Goal: Transaction & Acquisition: Purchase product/service

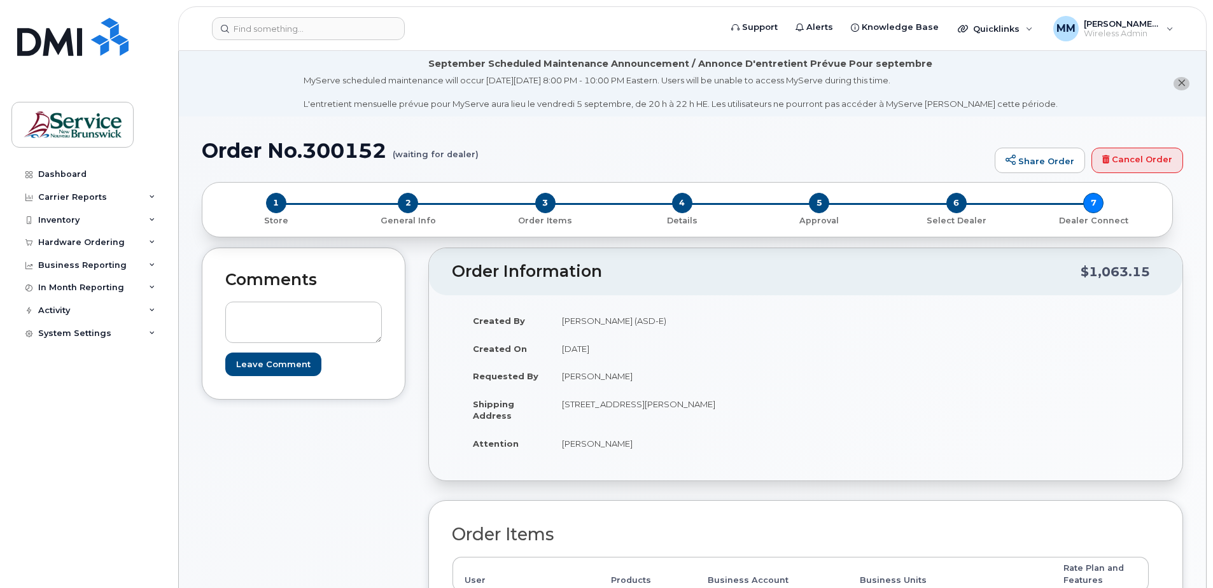
click at [244, 499] on div "Comments Leave Comment" at bounding box center [304, 533] width 204 height 570
click at [114, 242] on div "Hardware Ordering" at bounding box center [81, 242] width 87 height 10
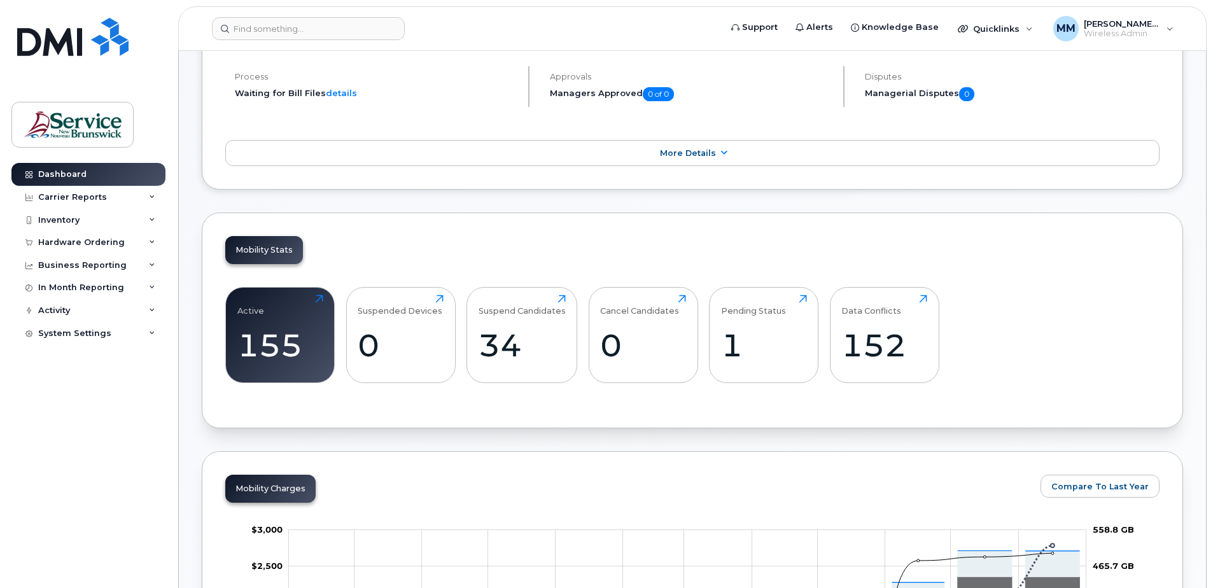
scroll to position [255, 0]
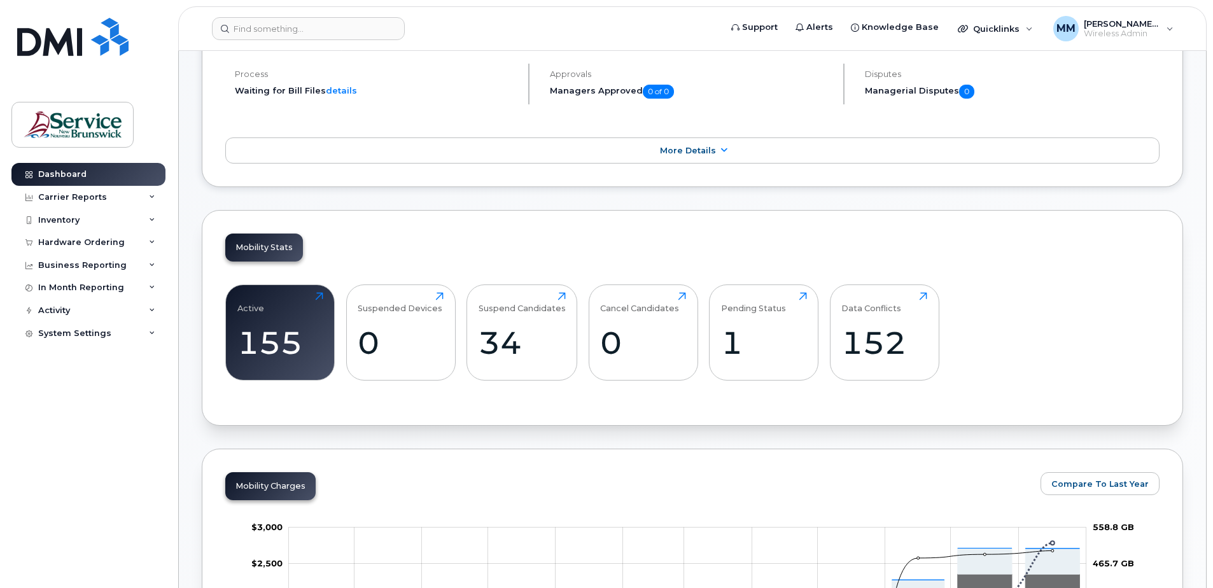
click at [317, 327] on div "155" at bounding box center [280, 343] width 86 height 38
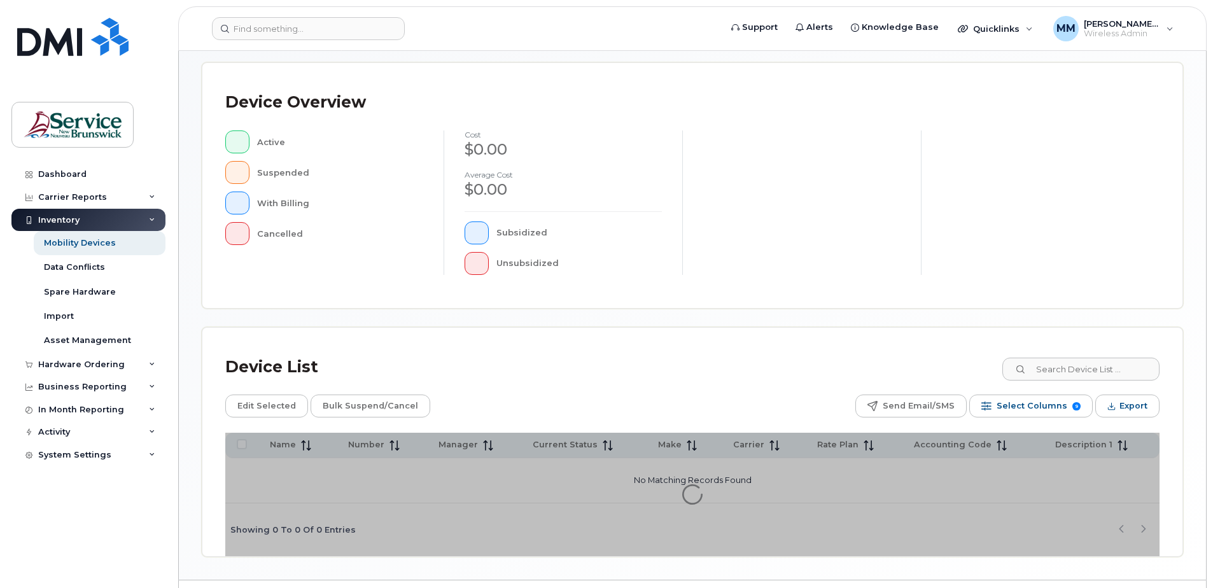
scroll to position [287, 0]
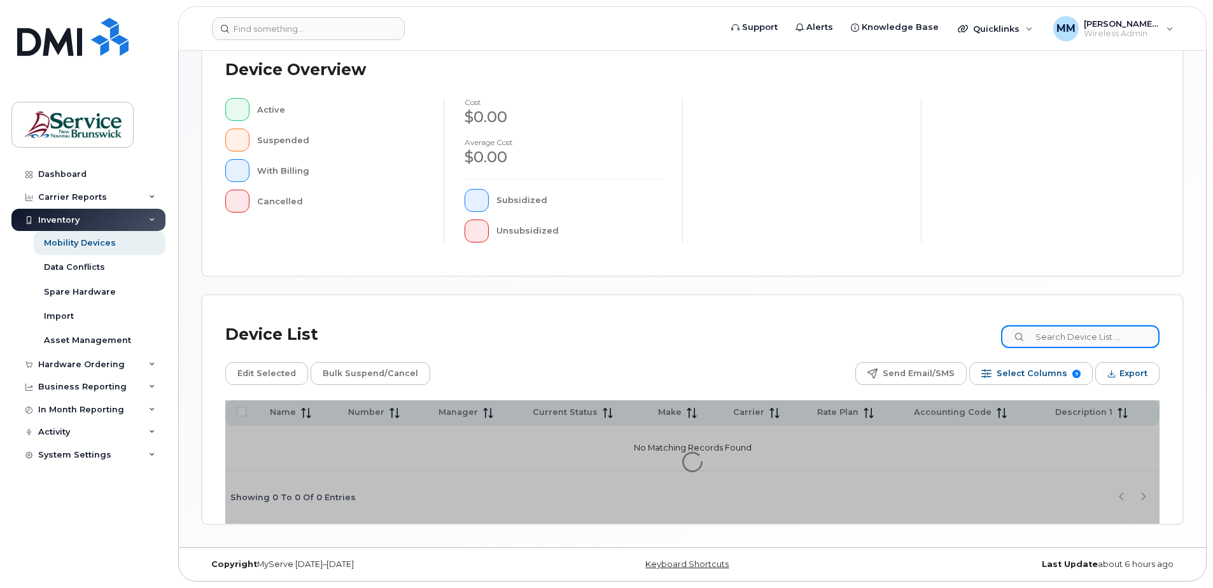
click at [1126, 334] on input at bounding box center [1080, 336] width 158 height 23
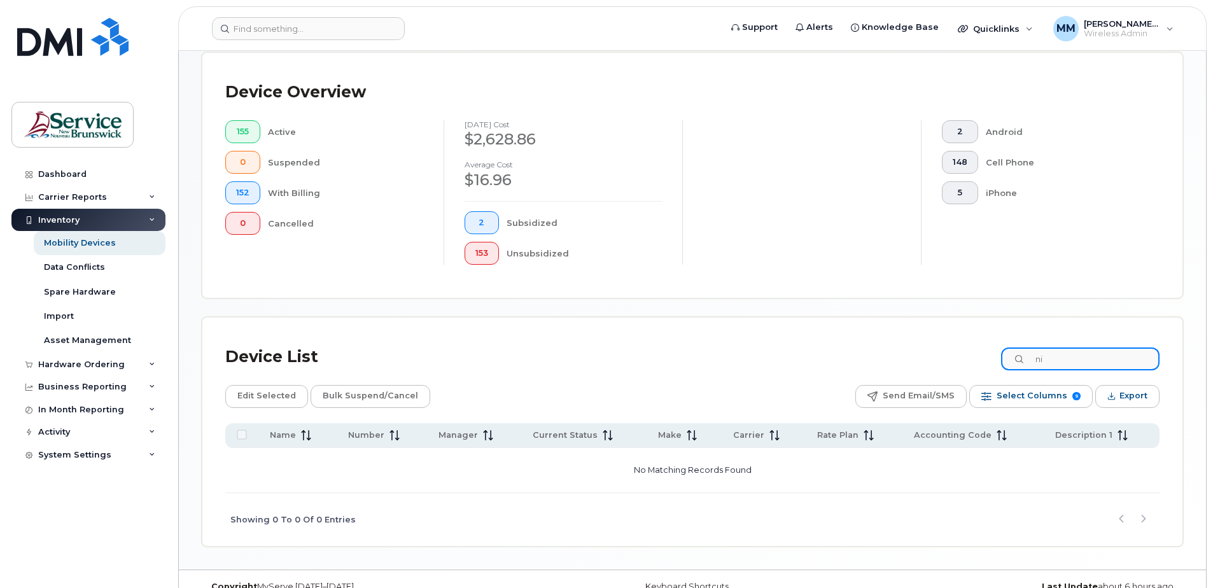
type input "n"
type input "229-9615"
click at [570, 327] on div "Device List 229-9615 Edit Selected Bulk Suspend/Cancel Send Email/SMS Select Co…" at bounding box center [692, 432] width 980 height 228
click at [85, 360] on div "Hardware Ordering" at bounding box center [81, 365] width 87 height 10
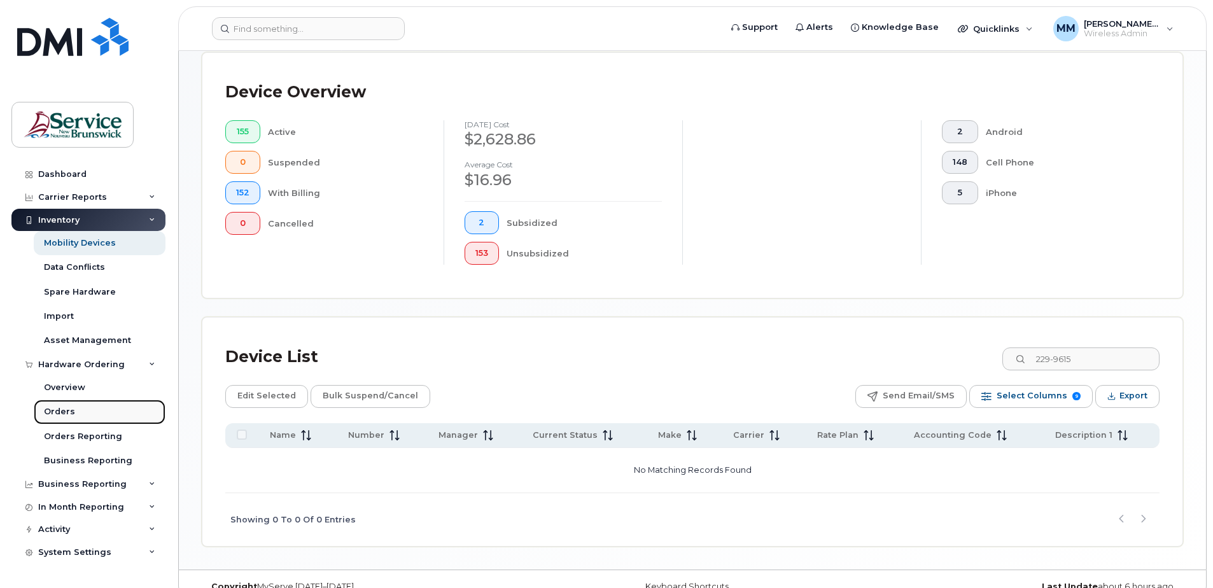
click at [70, 412] on div "Orders" at bounding box center [59, 411] width 31 height 11
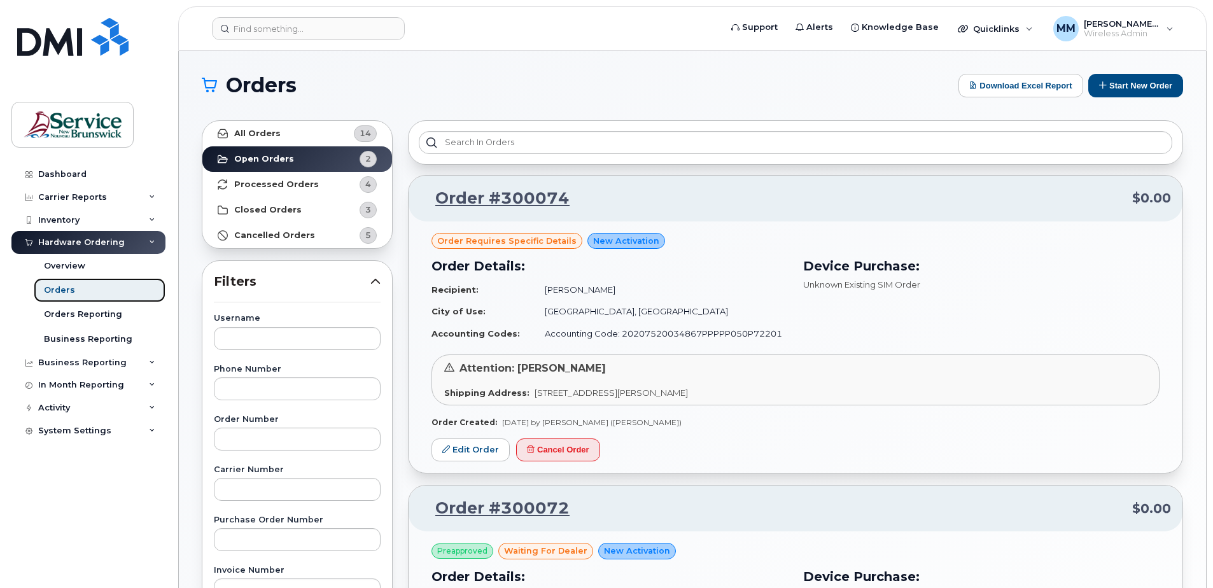
scroll to position [64, 0]
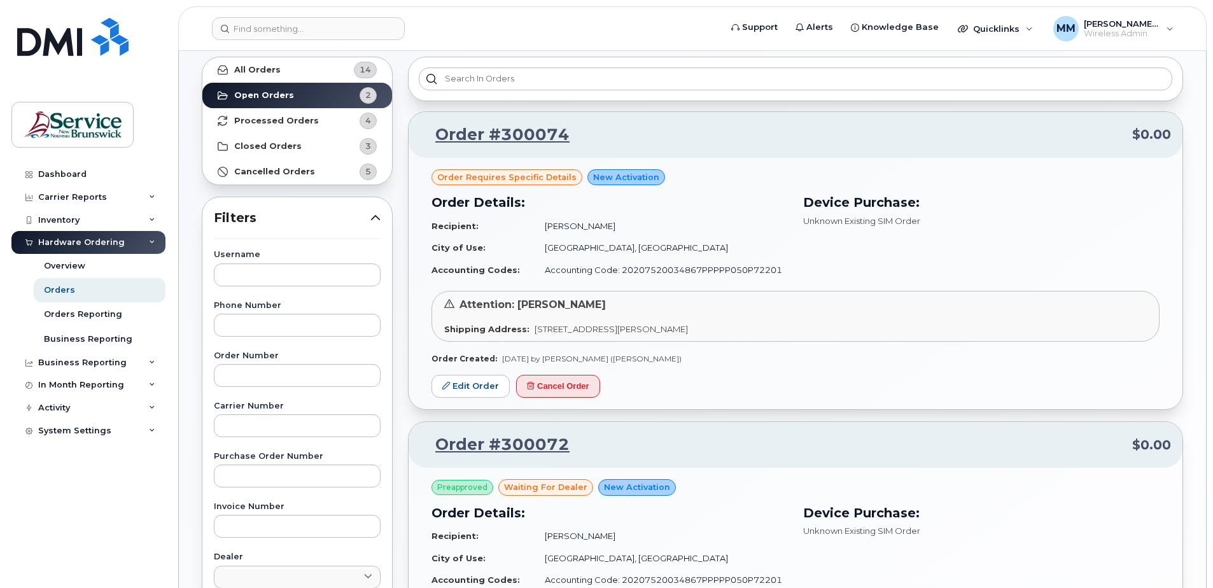
click at [518, 178] on span "Order requires Specific details" at bounding box center [506, 177] width 139 height 12
click at [480, 388] on link "Edit Order" at bounding box center [471, 387] width 78 height 24
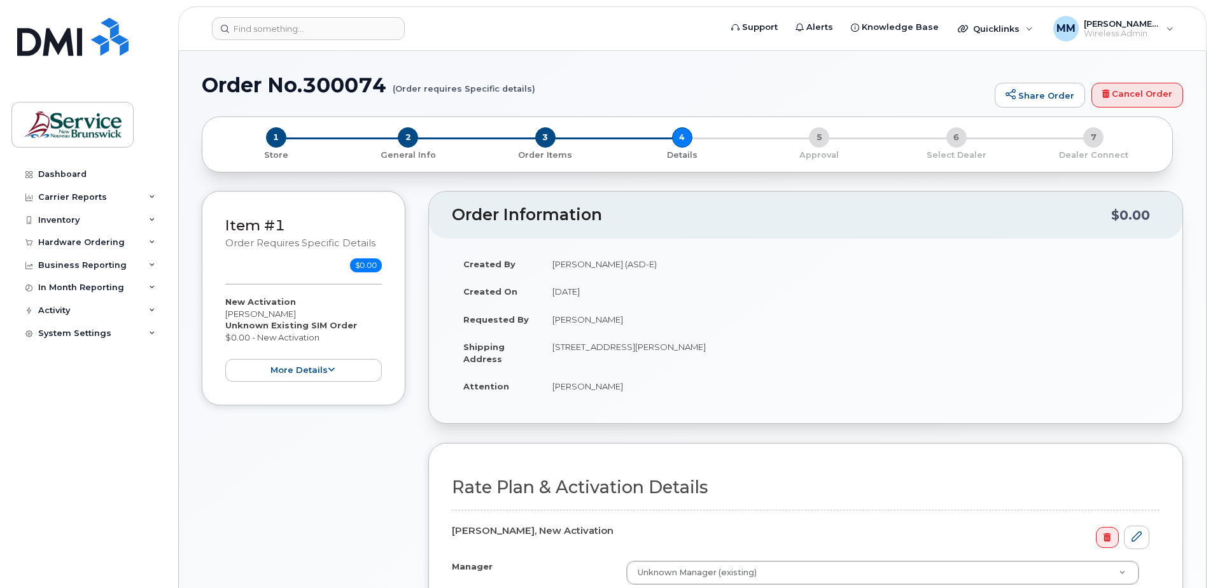
select select
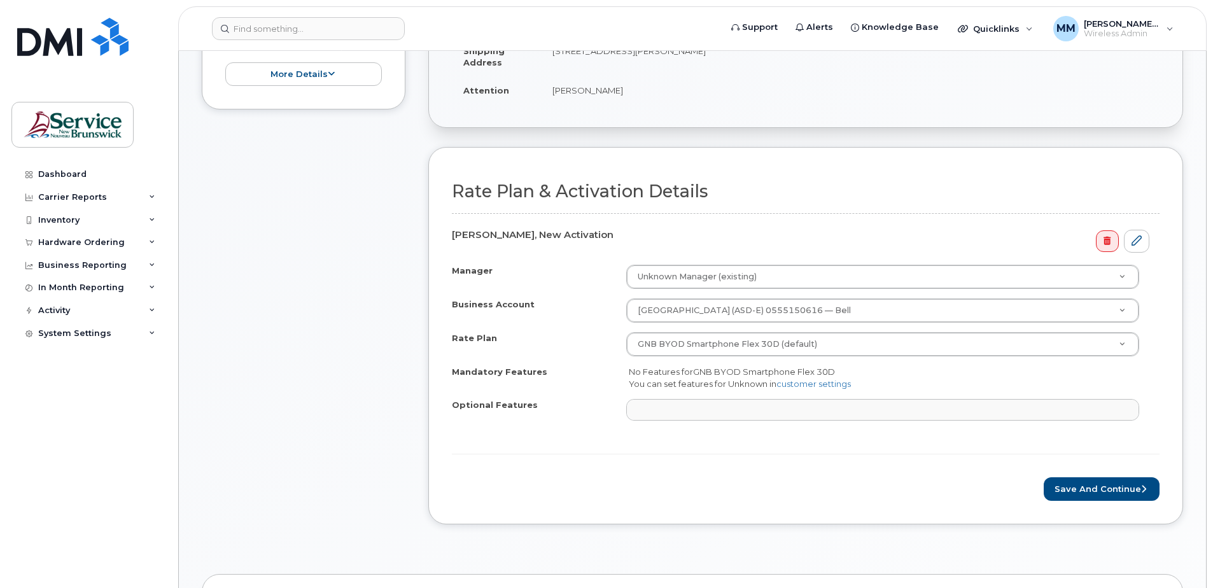
scroll to position [382, 0]
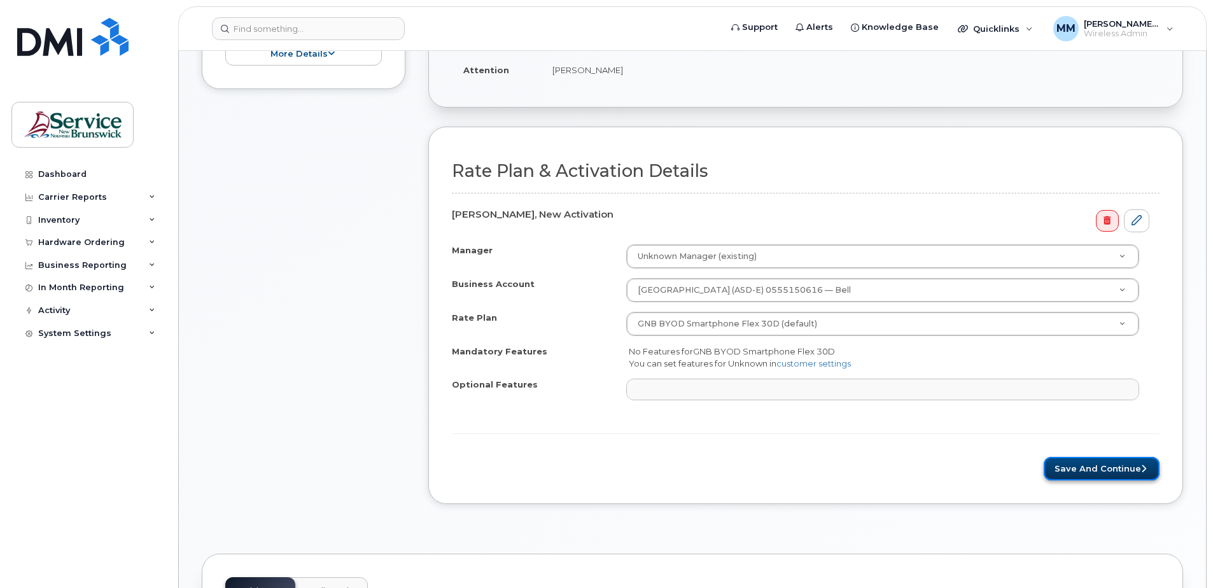
click at [1085, 475] on button "Save and Continue" at bounding box center [1102, 469] width 116 height 24
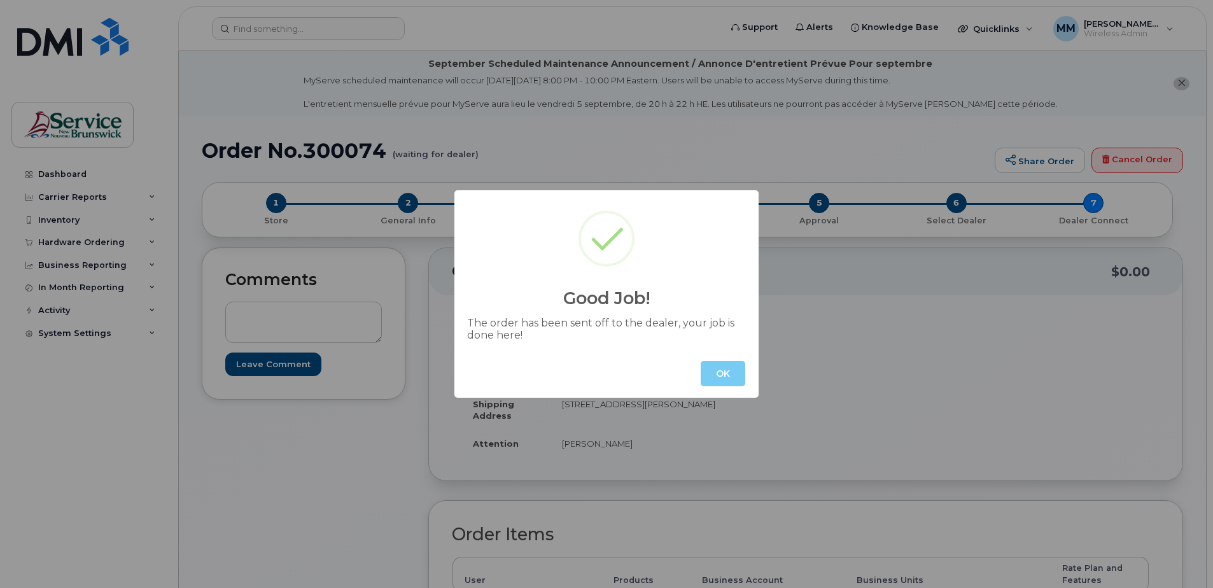
click at [724, 375] on button "OK" at bounding box center [723, 373] width 45 height 25
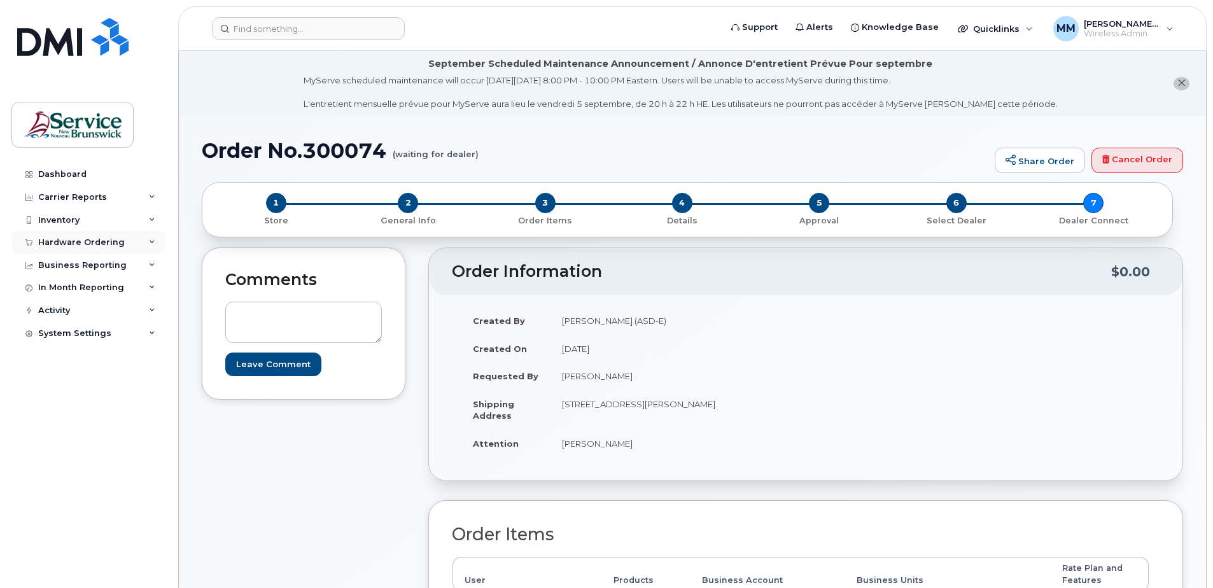
click at [79, 244] on div "Hardware Ordering" at bounding box center [81, 242] width 87 height 10
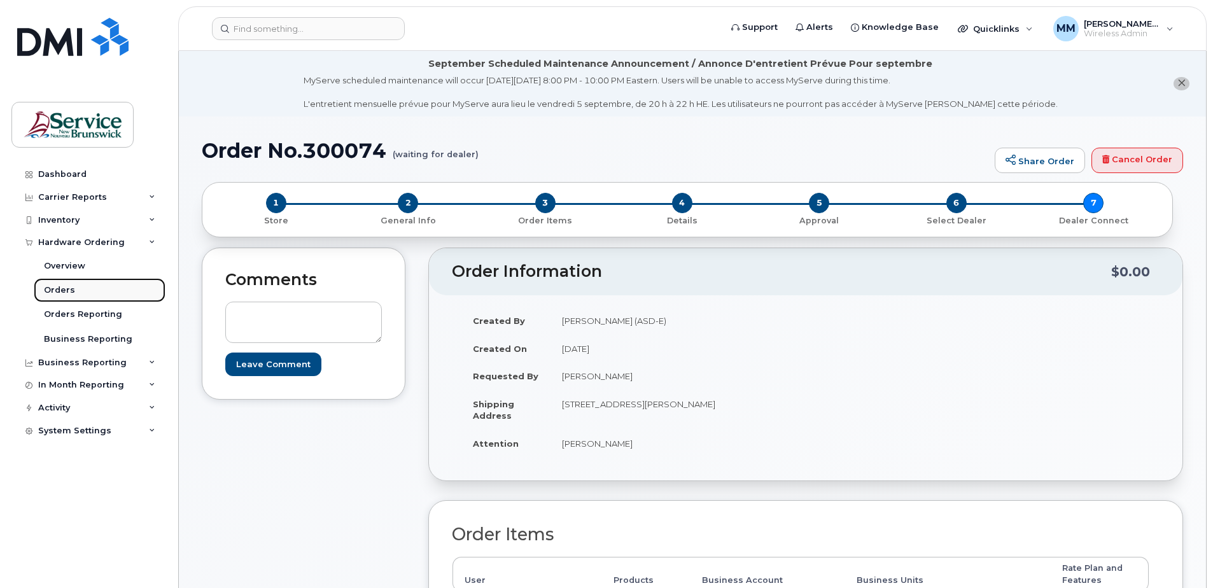
click at [79, 288] on link "Orders" at bounding box center [100, 290] width 132 height 24
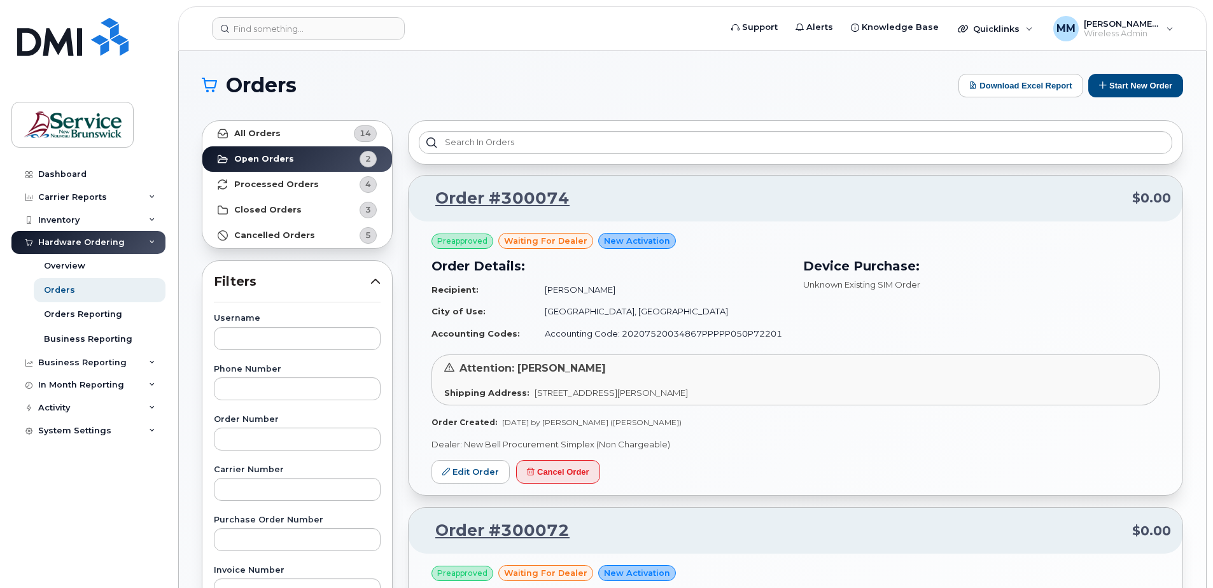
click at [832, 471] on div "Preapproved waiting for dealer New Activation Order Details: Recipient: Bri Bou…" at bounding box center [796, 358] width 774 height 274
click at [304, 186] on strong "Processed Orders" at bounding box center [276, 184] width 85 height 10
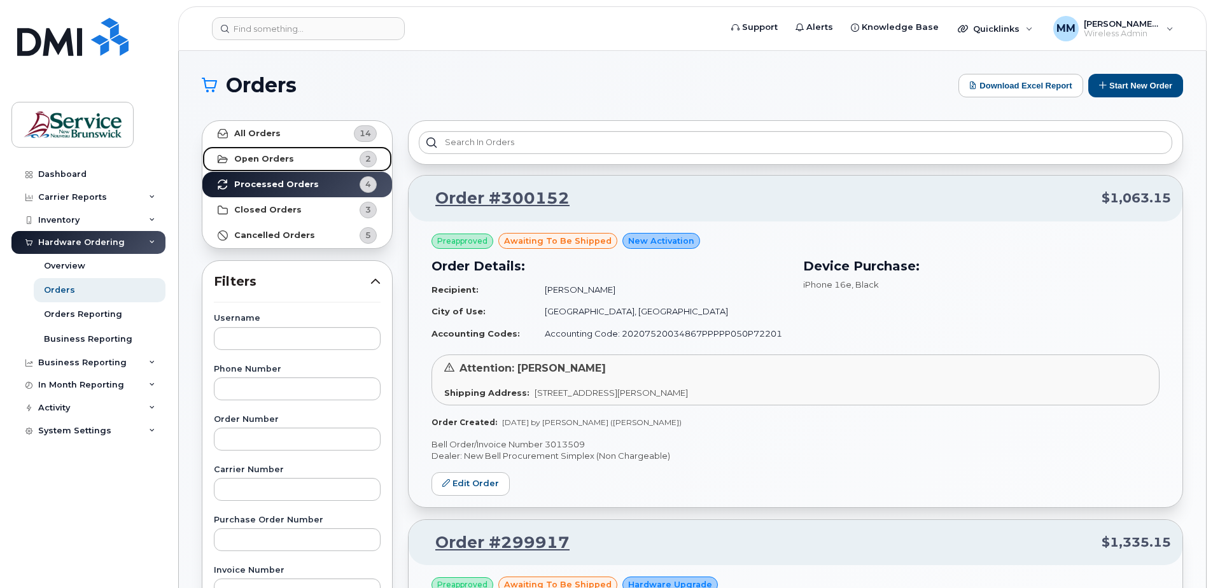
click at [304, 156] on link "Open Orders 2" at bounding box center [297, 158] width 190 height 25
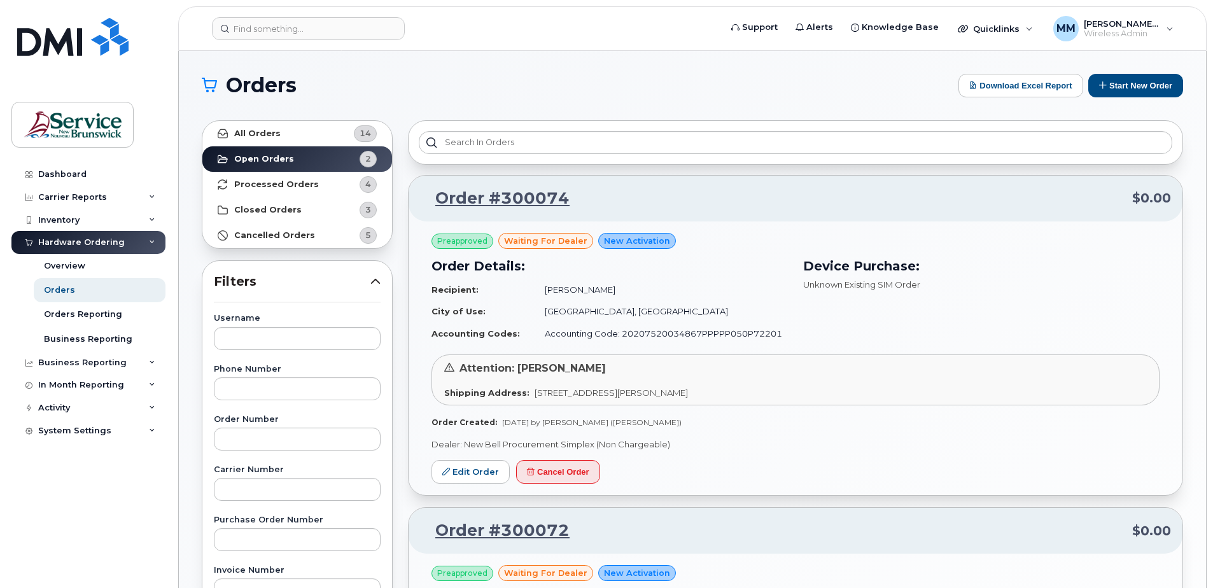
click at [379, 65] on div "Orders Download Excel Report Start New Order All Orders 14 Open Orders 2 Proces…" at bounding box center [692, 536] width 1027 height 971
click at [534, 90] on h1 "Orders" at bounding box center [577, 85] width 750 height 20
click at [348, 105] on section "Orders Download Excel Report Start New Order All Orders 14 Open Orders 2 Proces…" at bounding box center [692, 540] width 981 height 933
click at [57, 284] on link "Orders" at bounding box center [100, 290] width 132 height 24
click at [1117, 83] on button "Start New Order" at bounding box center [1135, 86] width 95 height 24
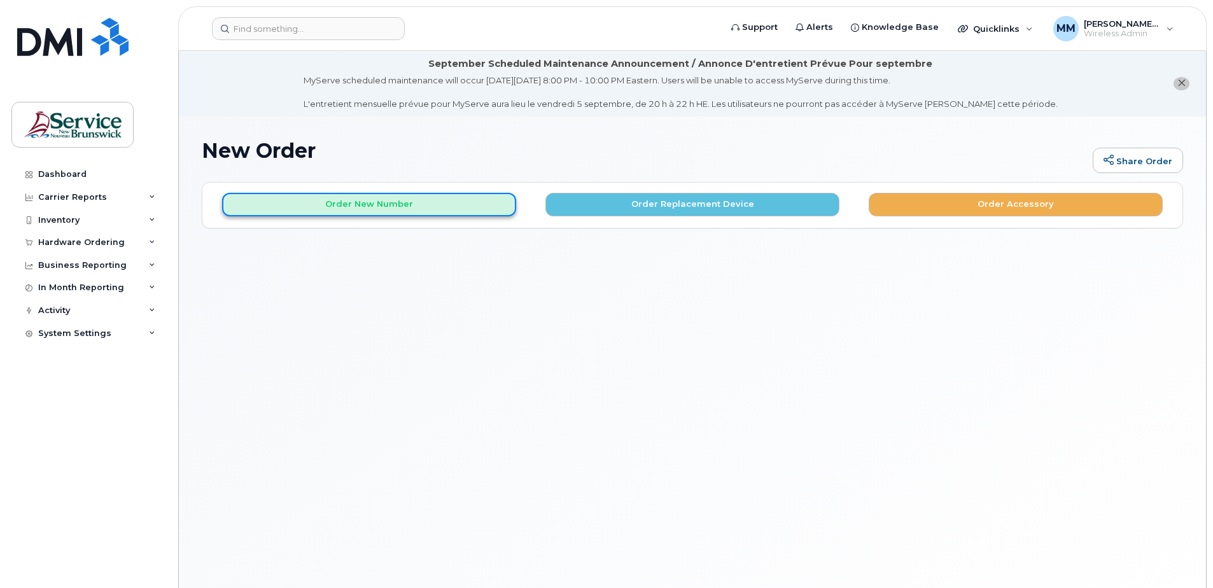
click at [338, 207] on button "Order New Number" at bounding box center [369, 205] width 294 height 24
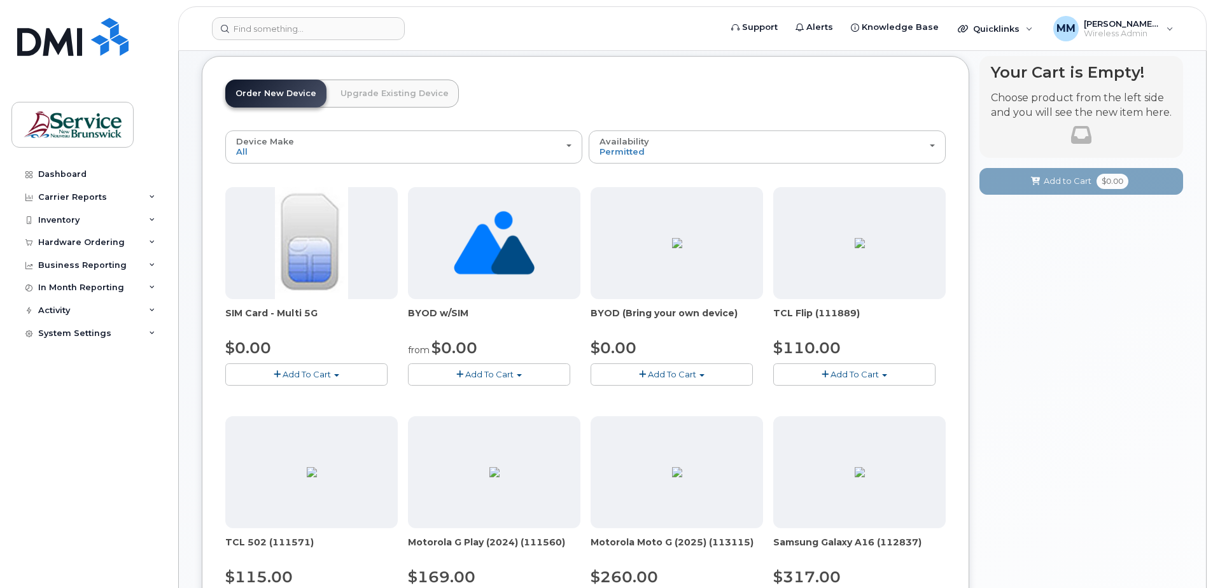
scroll to position [127, 0]
click at [519, 370] on button "Add To Cart" at bounding box center [489, 373] width 162 height 22
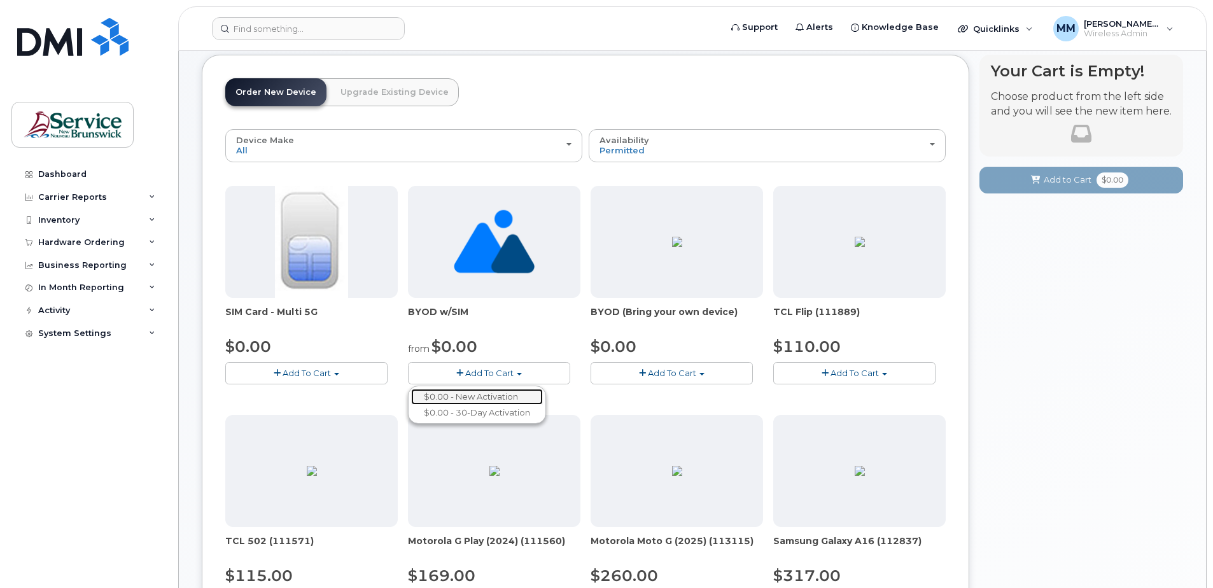
click at [470, 391] on link "$0.00 - New Activation" at bounding box center [477, 397] width 132 height 16
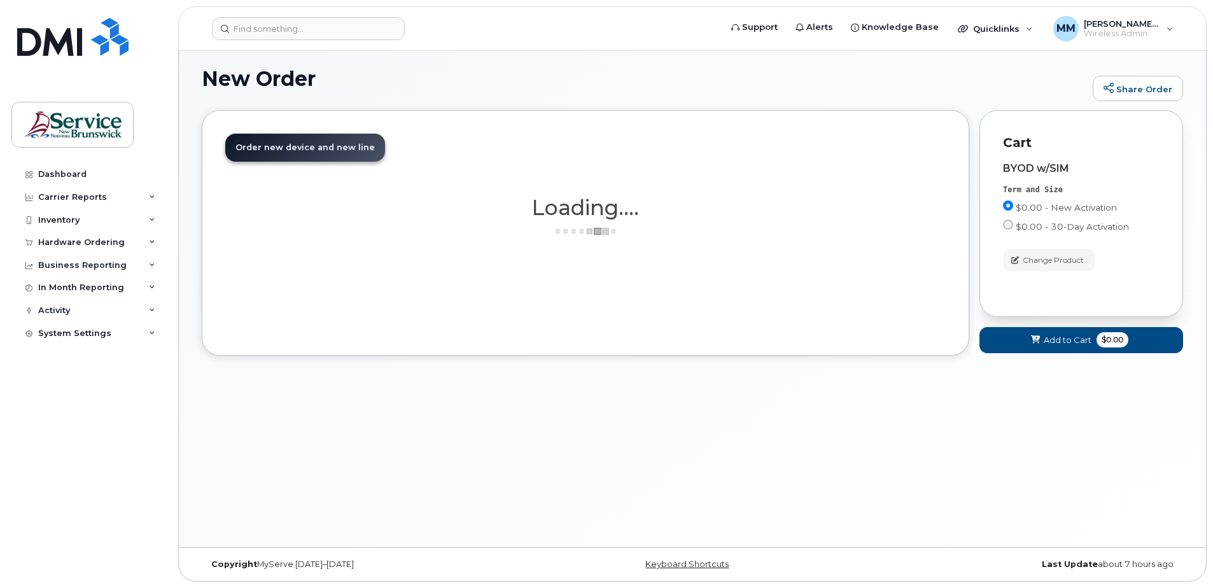
scroll to position [72, 0]
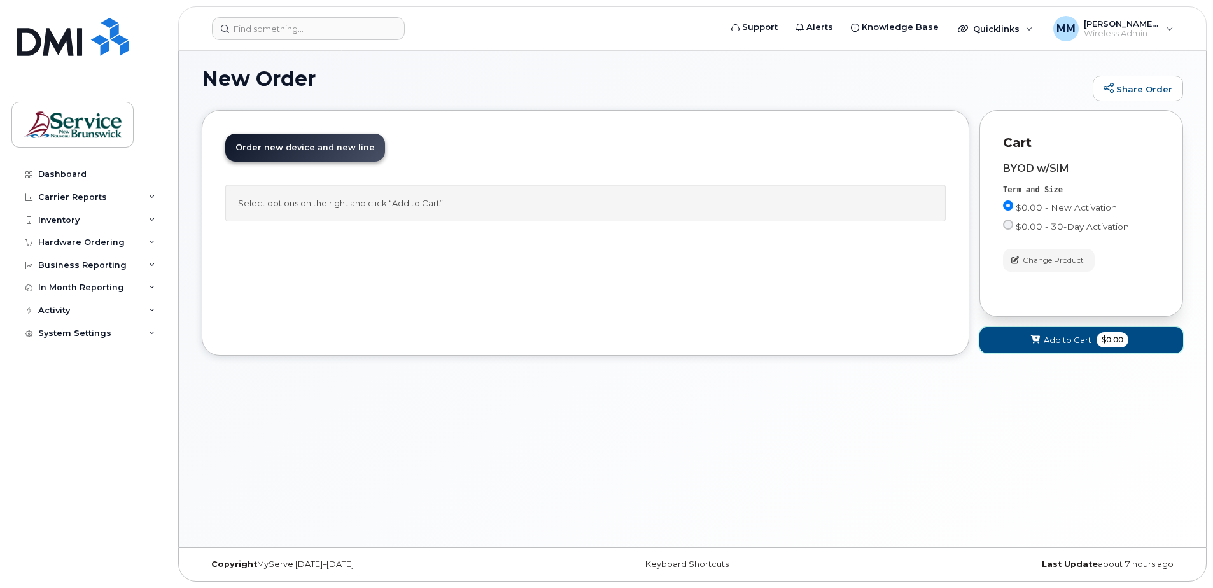
click at [1043, 338] on button "Add to Cart $0.00" at bounding box center [1082, 340] width 204 height 26
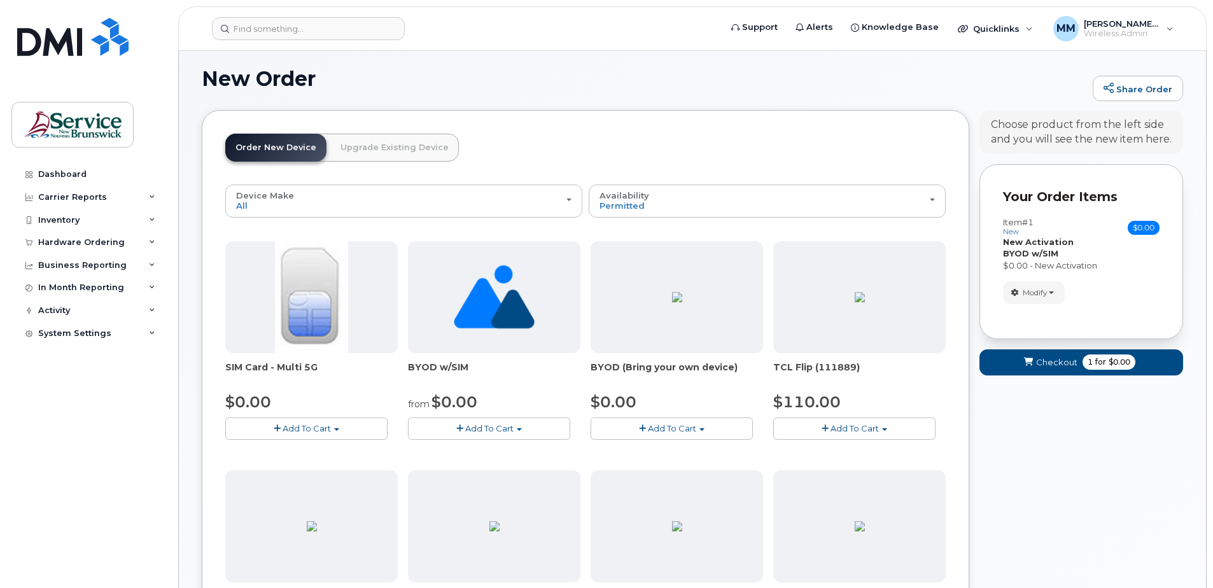
click at [477, 421] on button "Add To Cart" at bounding box center [489, 429] width 162 height 22
click at [475, 456] on link "$0.00 - New Activation" at bounding box center [477, 452] width 132 height 16
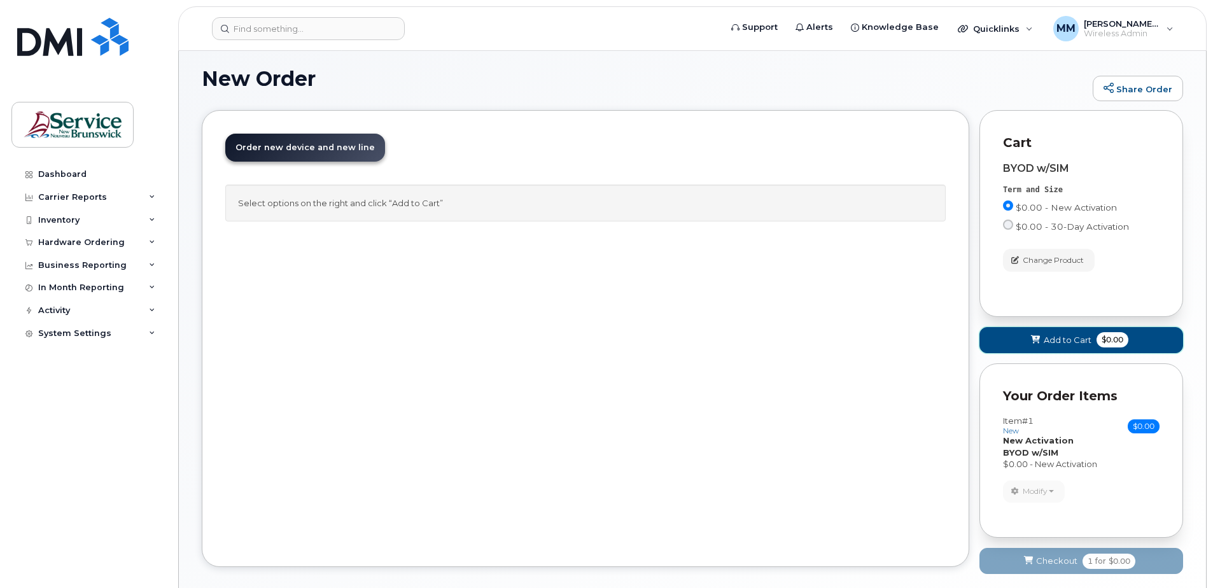
click at [1045, 342] on span "Add to Cart" at bounding box center [1068, 340] width 48 height 12
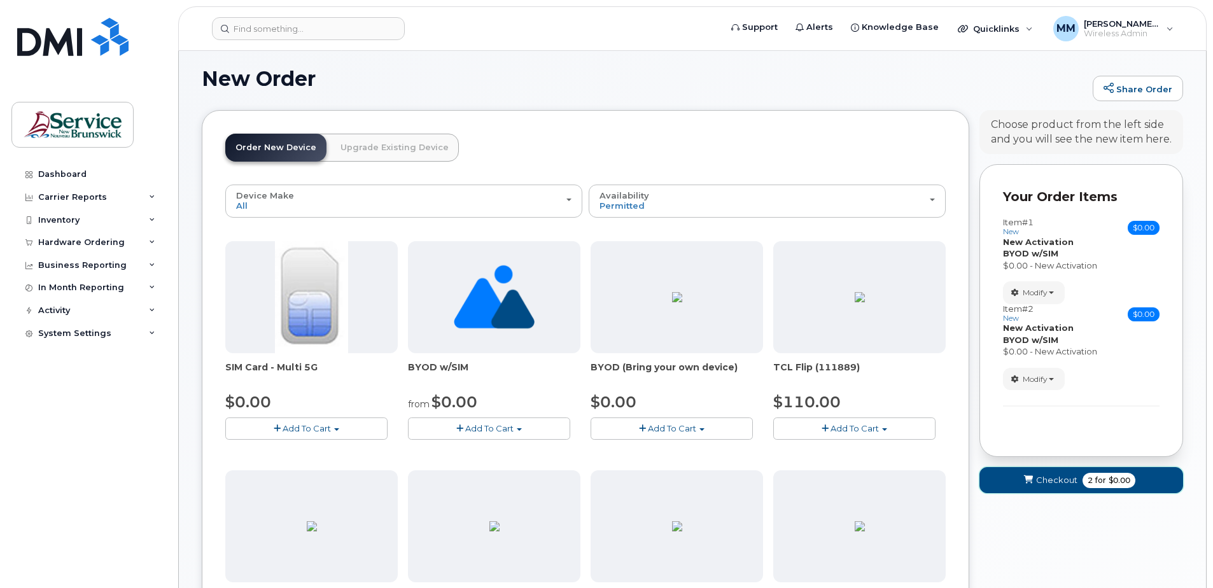
click at [1075, 472] on button "Checkout 2 for $0.00" at bounding box center [1082, 480] width 204 height 26
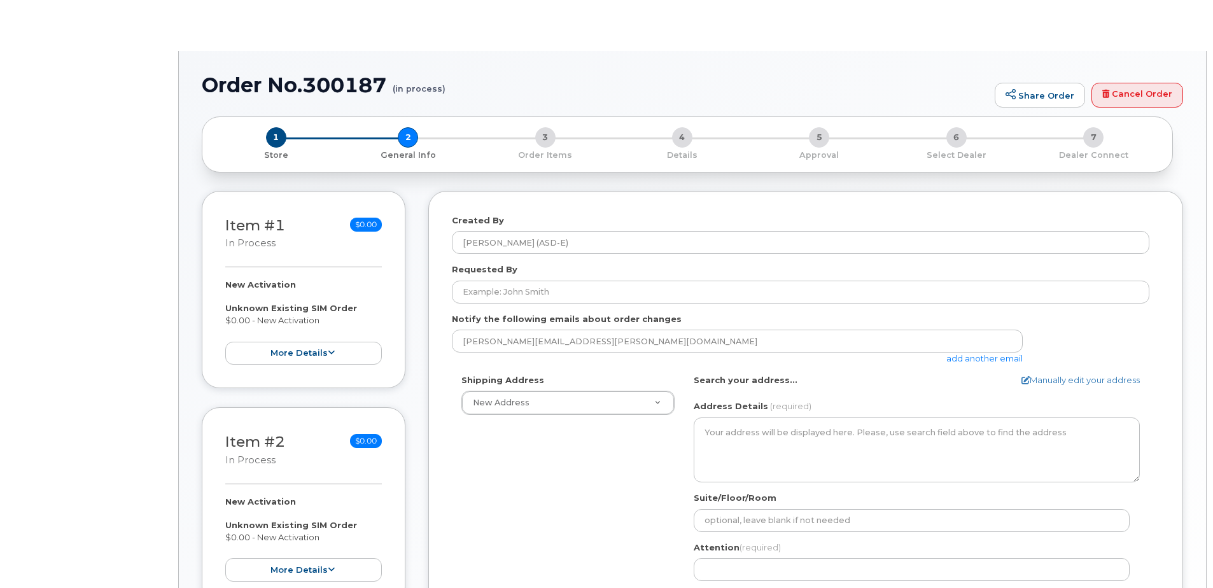
select select
